Goal: Obtain resource: Download file/media

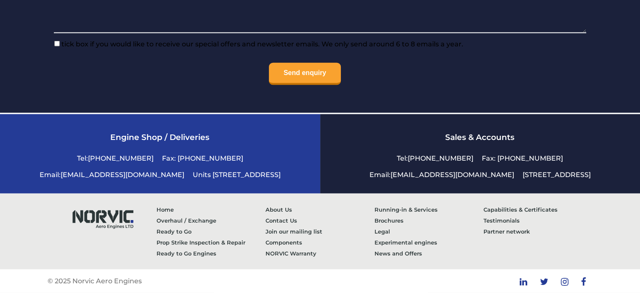
scroll to position [2025, 0]
click at [400, 207] on link "Running-in & Services" at bounding box center [429, 209] width 109 height 11
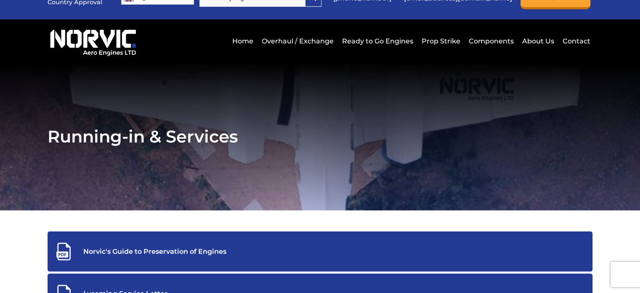
scroll to position [126, 0]
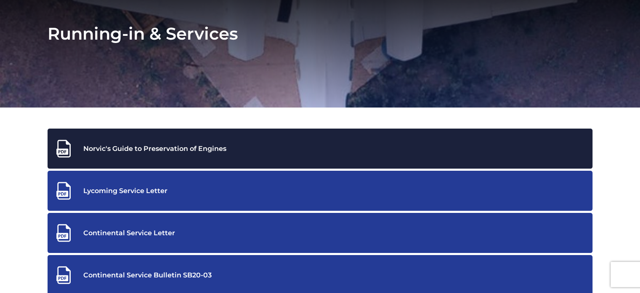
click at [141, 145] on div "Norvic's Guide to Preservation of Engines" at bounding box center [320, 148] width 532 height 19
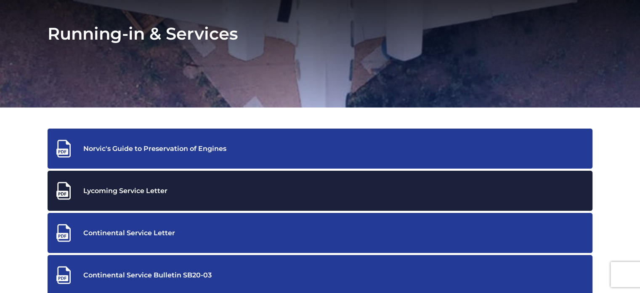
click at [122, 190] on div "Lycoming Service Letter" at bounding box center [320, 190] width 532 height 19
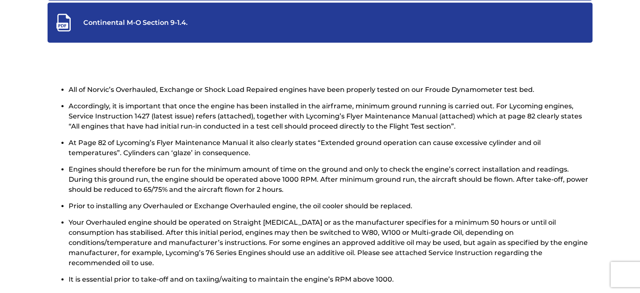
scroll to position [421, 0]
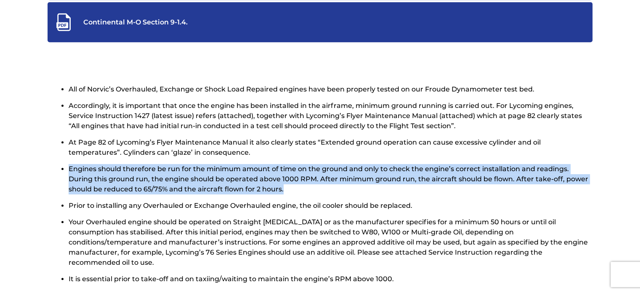
drag, startPoint x: 69, startPoint y: 166, endPoint x: 295, endPoint y: 197, distance: 227.8
click at [295, 197] on li "Engines should therefore be run for the minimum amount of time on the ground an…" at bounding box center [331, 182] width 524 height 37
click at [306, 197] on li "Engines should therefore be run for the minimum amount of time on the ground an…" at bounding box center [331, 182] width 524 height 37
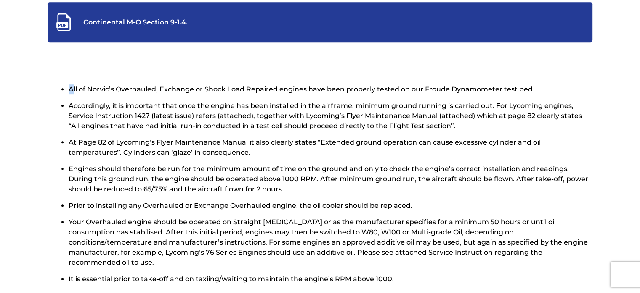
drag, startPoint x: 65, startPoint y: 86, endPoint x: 74, endPoint y: 89, distance: 9.6
click at [74, 89] on div "All of Norvic’s Overhauled, Exchange or Shock Load Repaired engines have been p…" at bounding box center [320, 192] width 545 height 216
click at [74, 74] on clearfix "All of Norvic’s Overhauled, Exchange or Shock Load Repaired engines have been p…" at bounding box center [320, 254] width 640 height 383
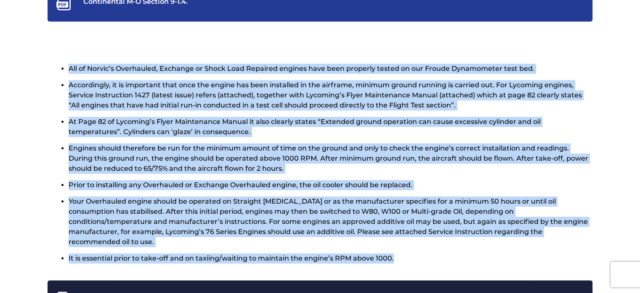
scroll to position [447, 0]
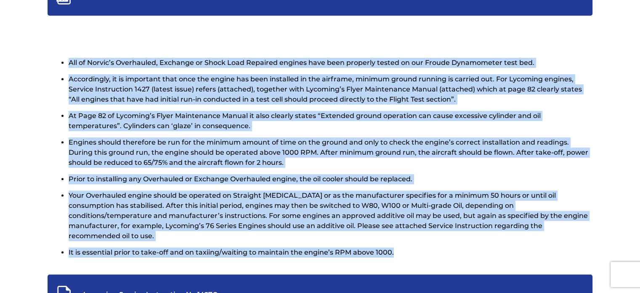
drag, startPoint x: 68, startPoint y: 88, endPoint x: 415, endPoint y: 250, distance: 383.0
click at [415, 250] on div "All of Norvic’s Overhauled, Exchange or Shock Load Repaired engines have been p…" at bounding box center [320, 166] width 545 height 216
copy ul "Lor ip Dolors’a Consectetu, Adipisci el Seddo Eius Temporin utlabor etdo magn a…"
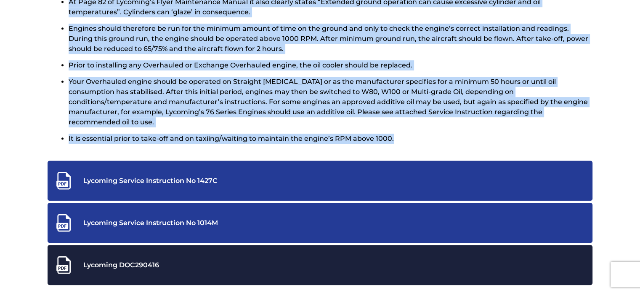
scroll to position [574, 0]
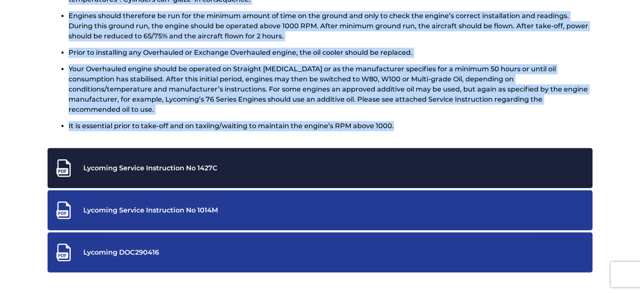
click at [173, 158] on div "Lycoming Service Instruction No 1427C" at bounding box center [320, 167] width 532 height 19
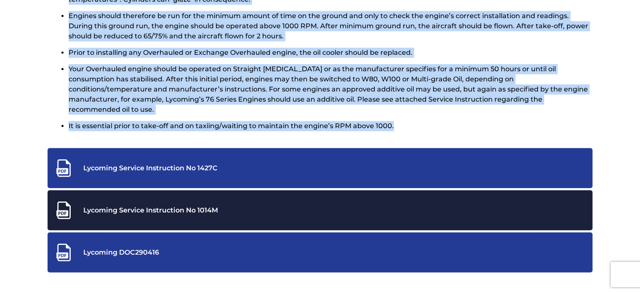
click at [143, 200] on div "Lycoming Service Instruction No 1014M" at bounding box center [320, 209] width 532 height 19
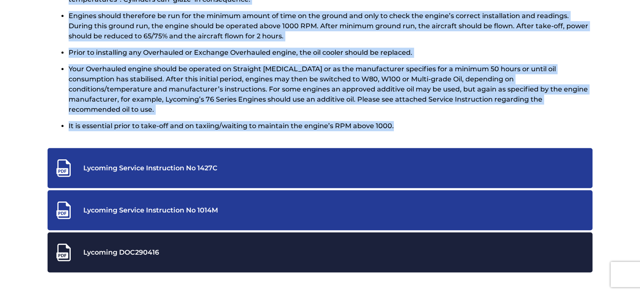
click at [136, 242] on div "Lycoming DOC290416" at bounding box center [320, 251] width 532 height 19
